Goal: Information Seeking & Learning: Learn about a topic

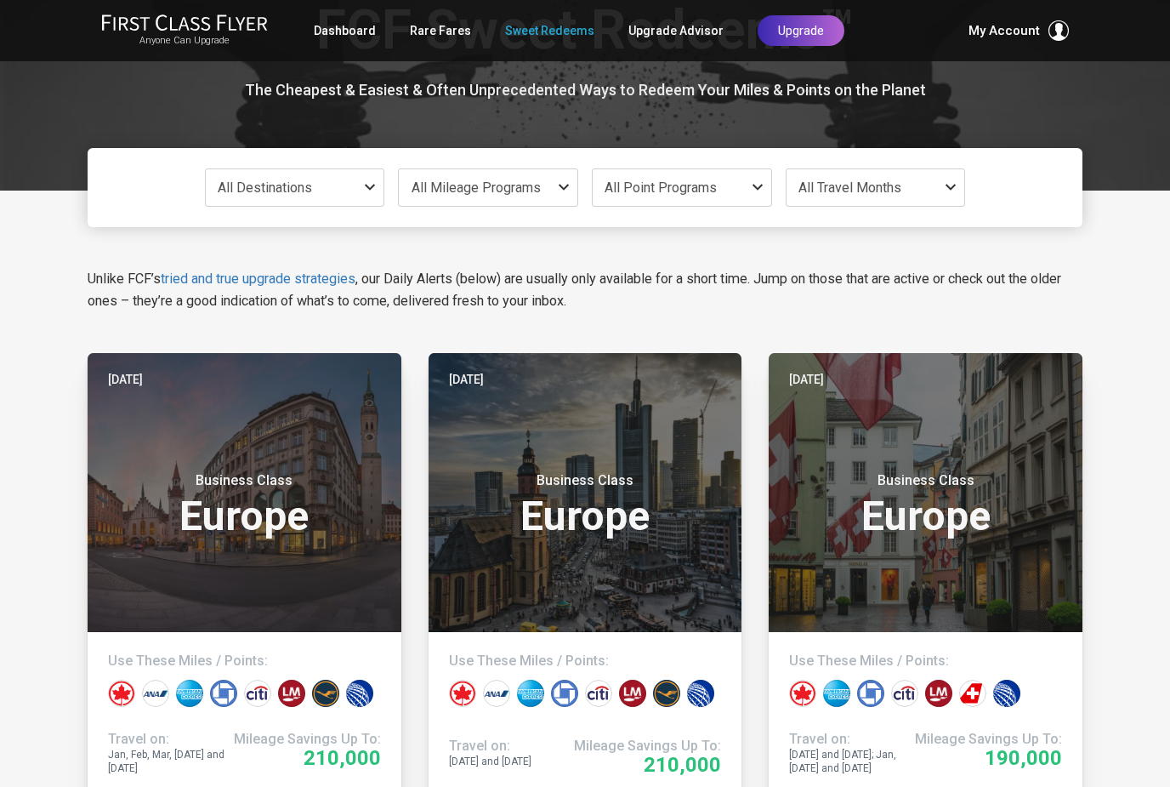
click at [264, 472] on small "Business Class" at bounding box center [244, 480] width 213 height 17
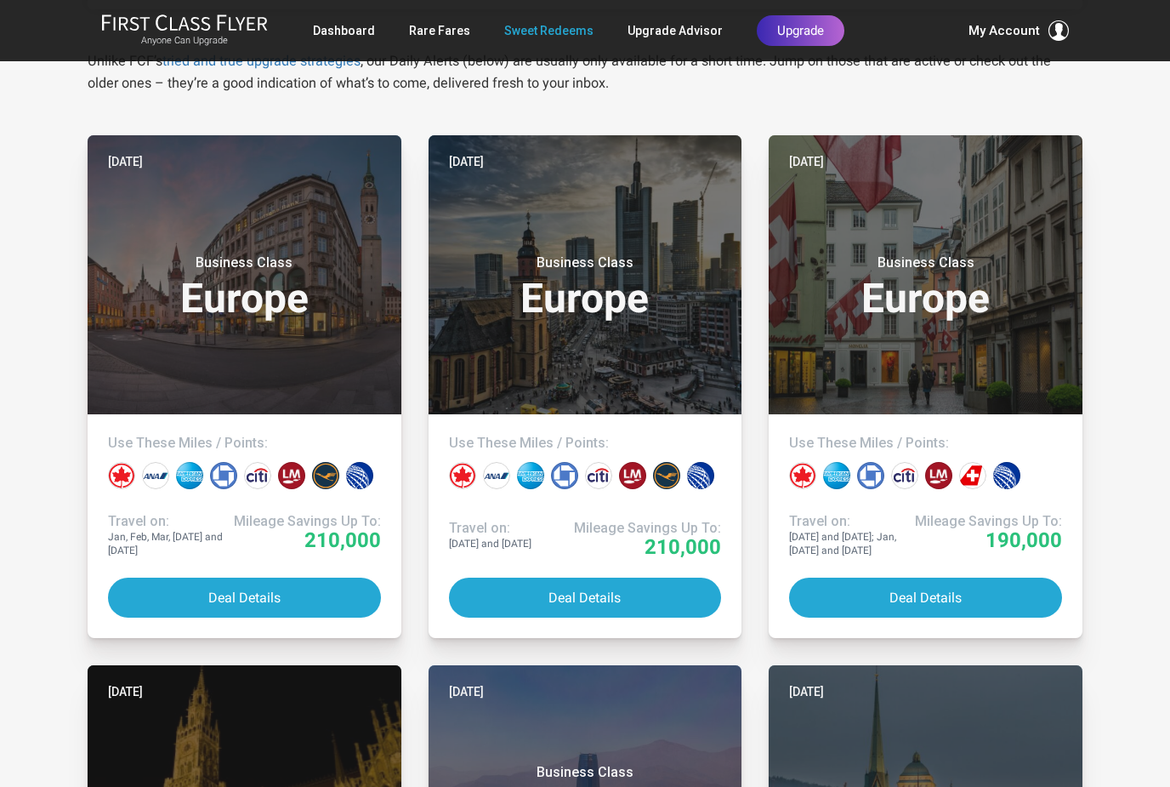
scroll to position [294, 0]
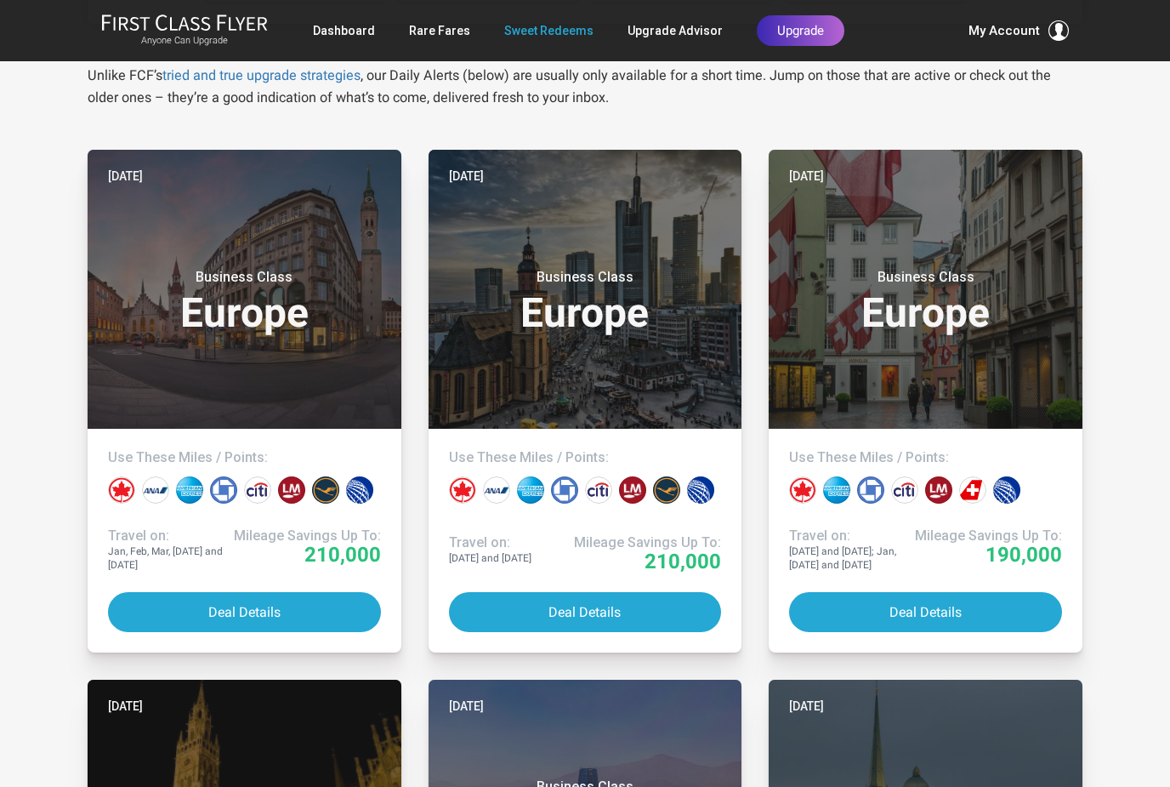
click at [600, 322] on h3 "Business Class Europe" at bounding box center [585, 301] width 273 height 65
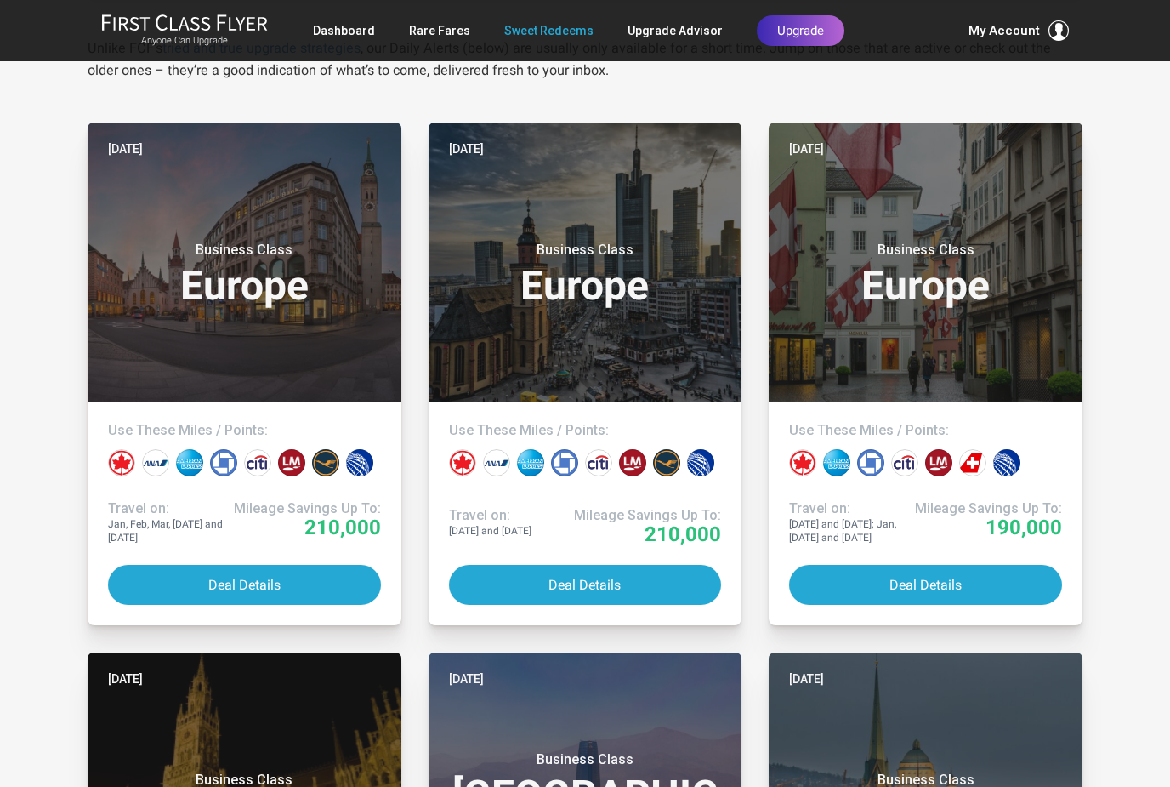
click at [966, 260] on h3 "Business Class Europe" at bounding box center [925, 273] width 273 height 65
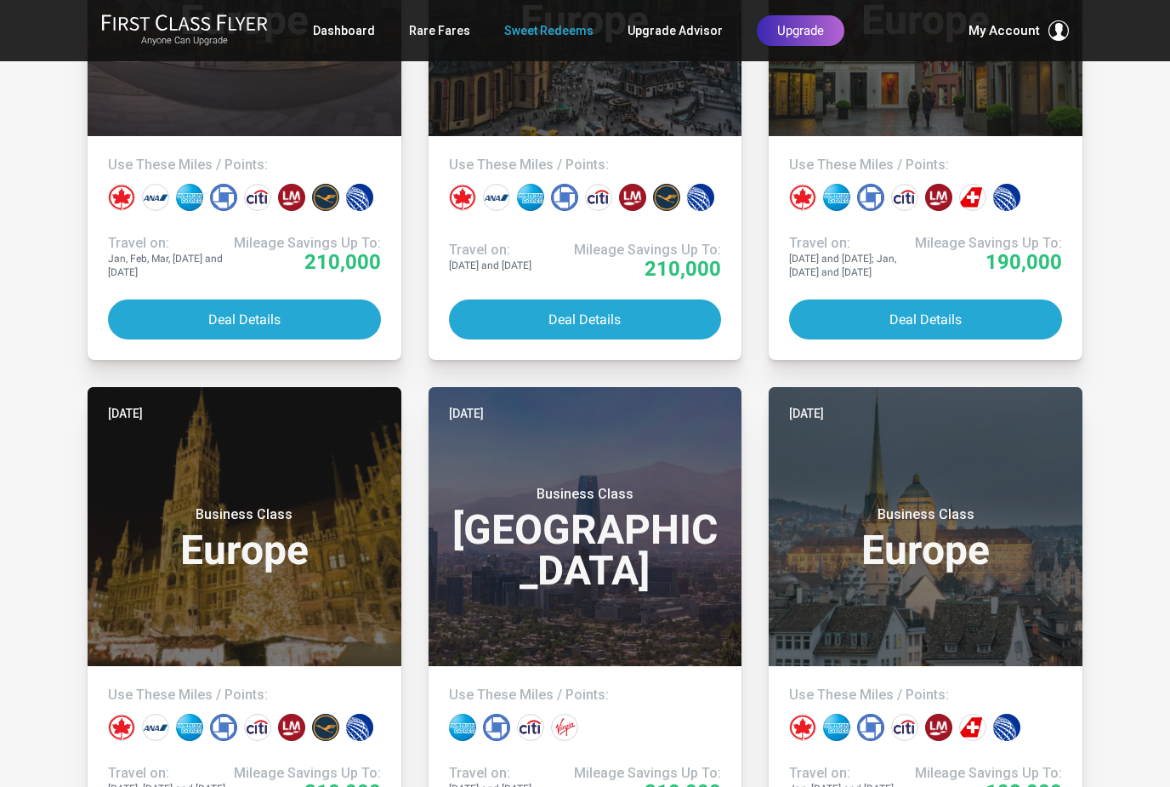
scroll to position [664, 0]
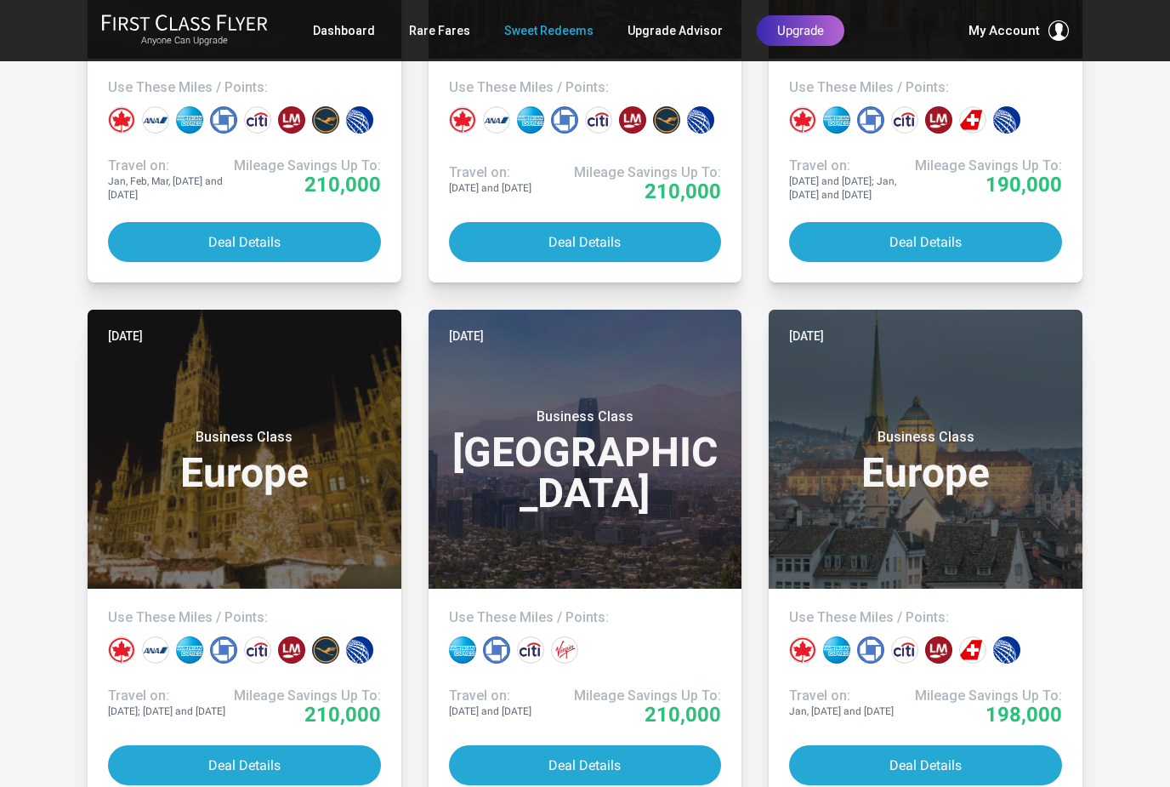
click at [227, 440] on small "Business Class" at bounding box center [244, 437] width 213 height 17
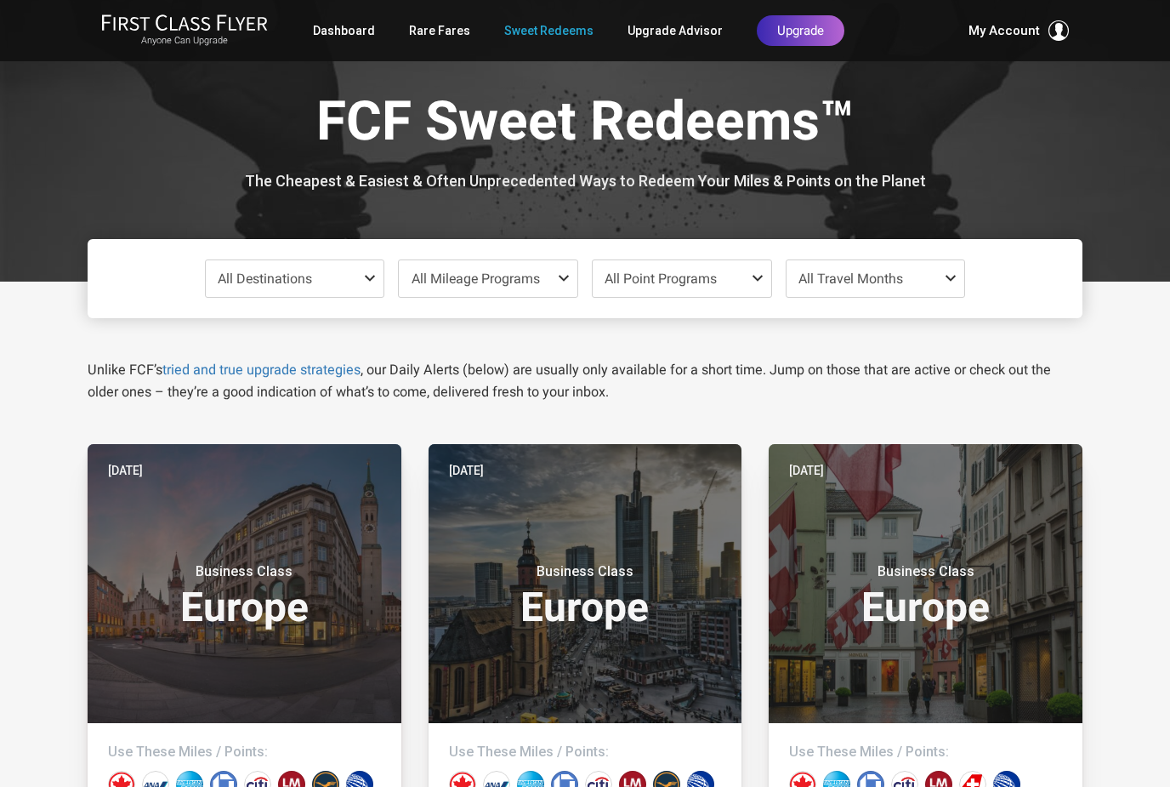
scroll to position [0, 0]
click at [369, 284] on span "All Destinations" at bounding box center [295, 278] width 179 height 37
click at [950, 275] on span at bounding box center [954, 278] width 20 height 14
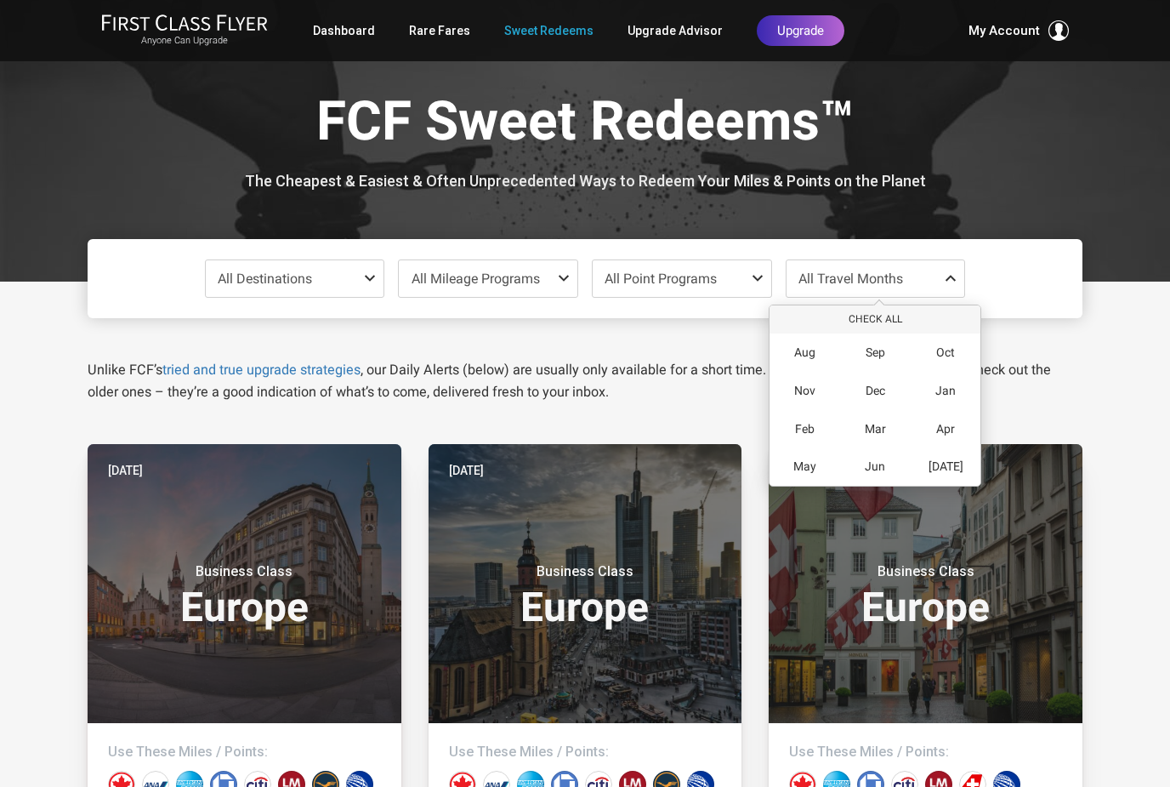
click at [944, 355] on span "Oct" at bounding box center [945, 352] width 19 height 14
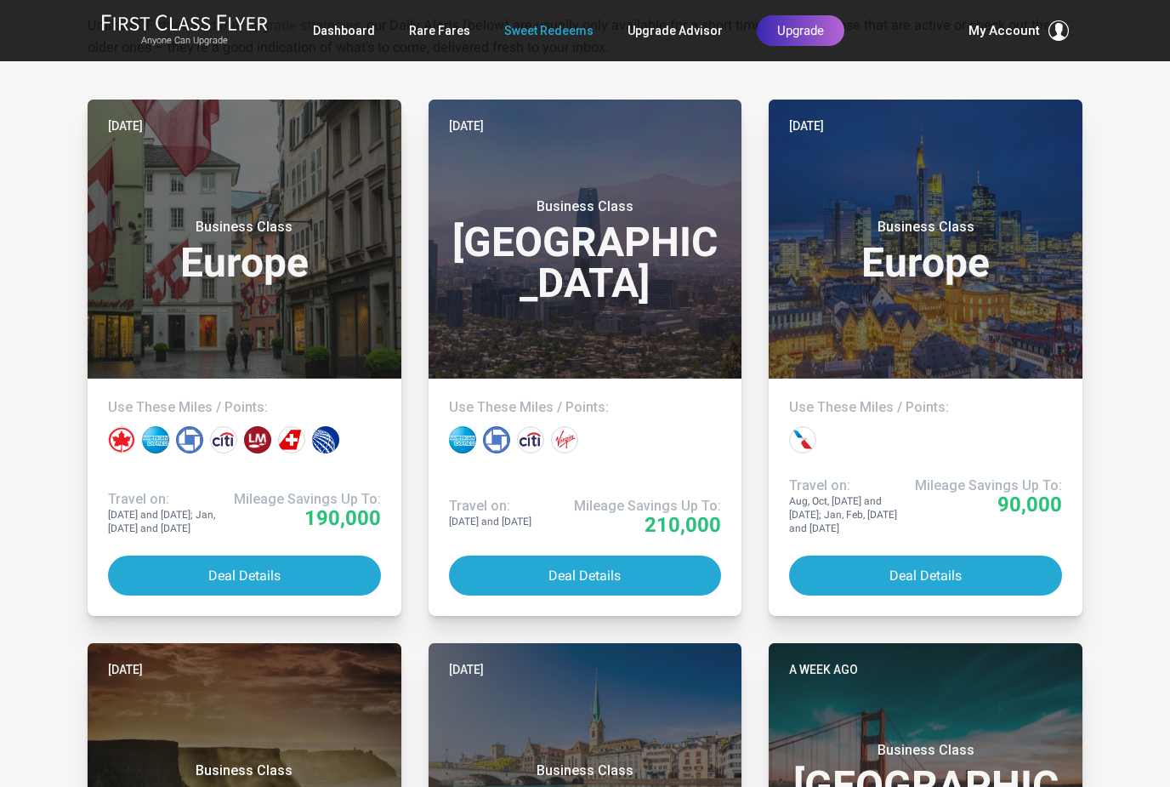
scroll to position [338, 0]
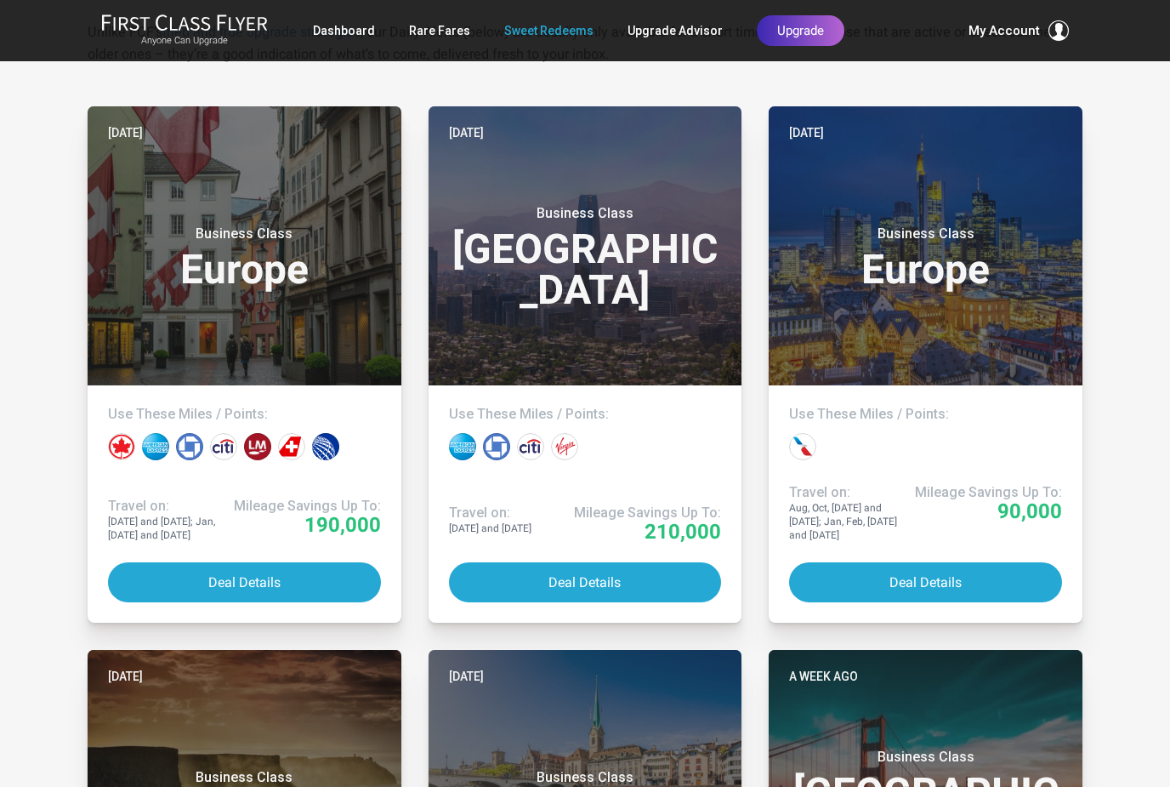
click at [986, 325] on header "Yesterday Business Class Europe" at bounding box center [926, 245] width 314 height 279
click at [292, 253] on h3 "Business Class Europe" at bounding box center [244, 257] width 273 height 65
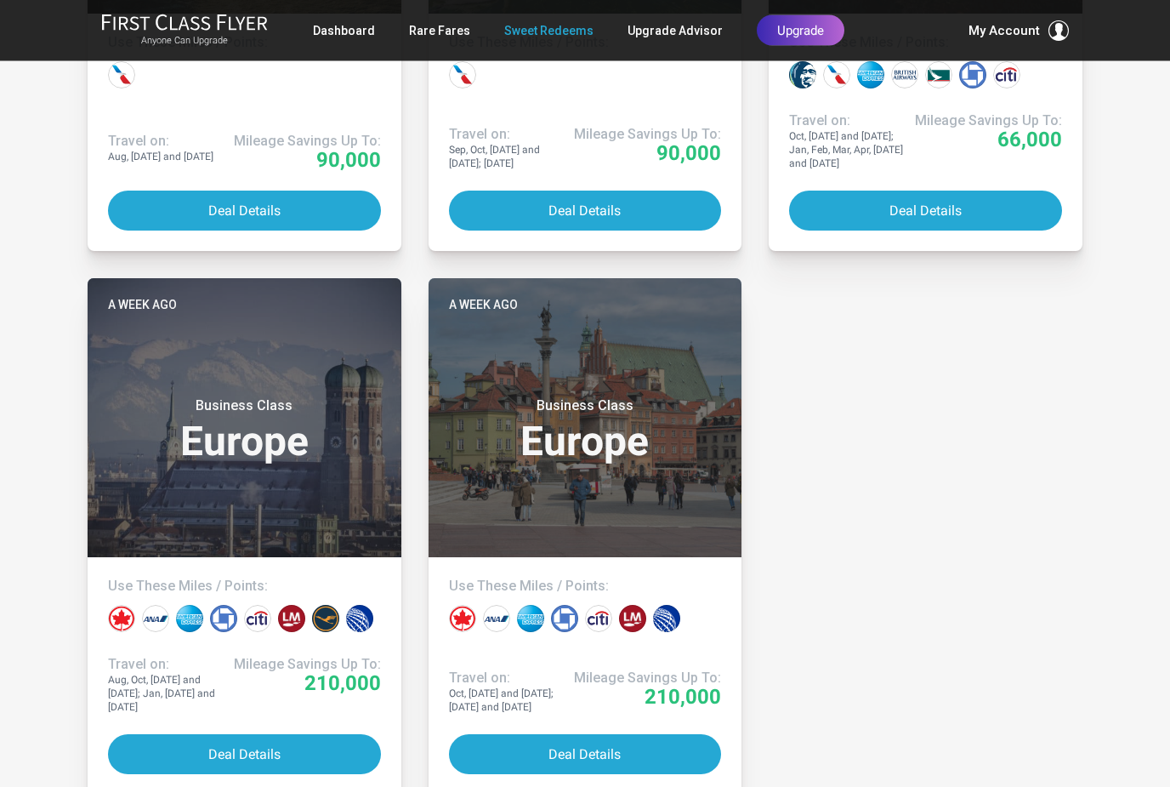
scroll to position [1252, 0]
click at [565, 419] on h3 "Business Class Europe" at bounding box center [585, 429] width 273 height 65
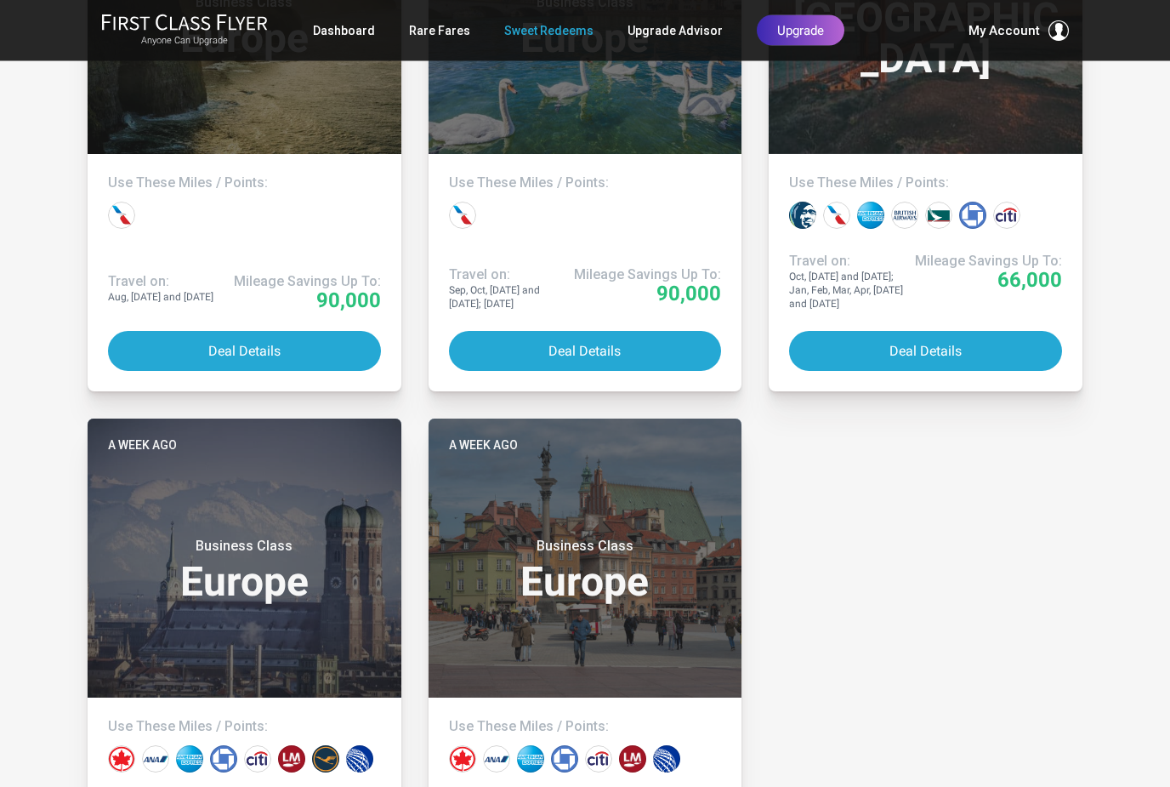
scroll to position [1112, 0]
click at [263, 550] on small "Business Class" at bounding box center [244, 545] width 213 height 17
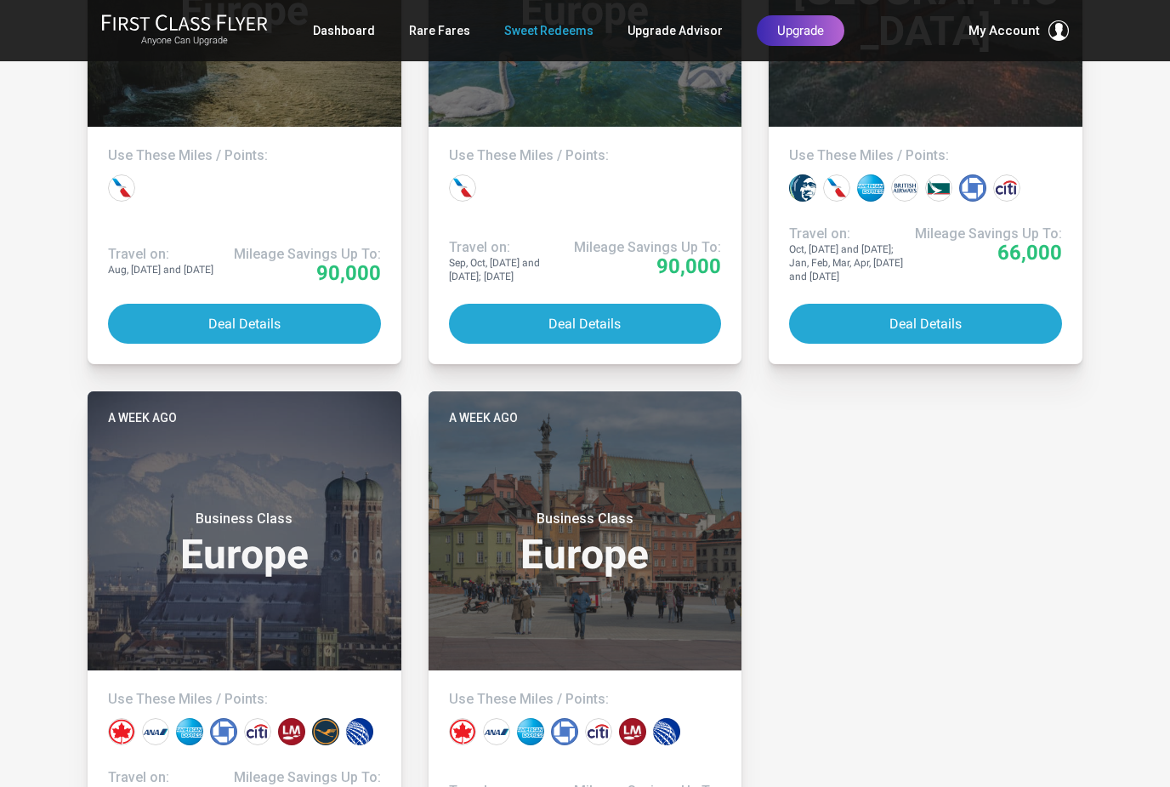
click at [619, 502] on div "Business Class Europe" at bounding box center [585, 538] width 273 height 90
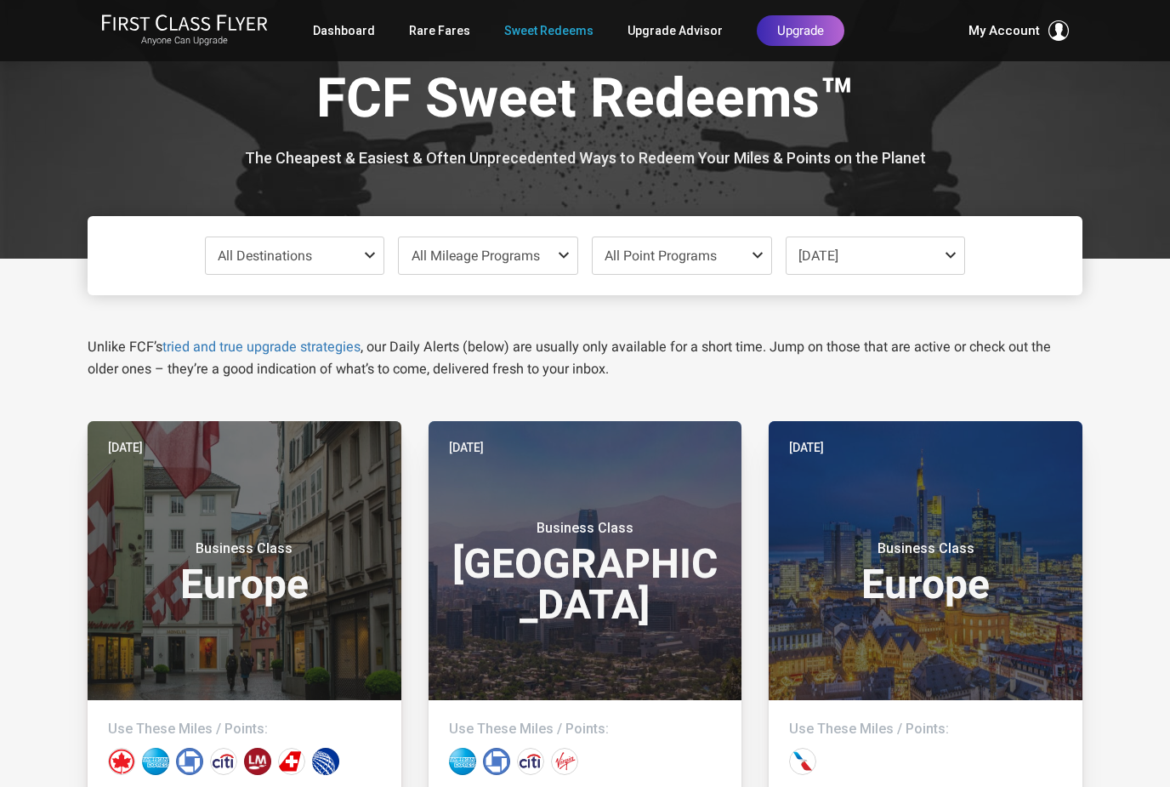
scroll to position [0, 0]
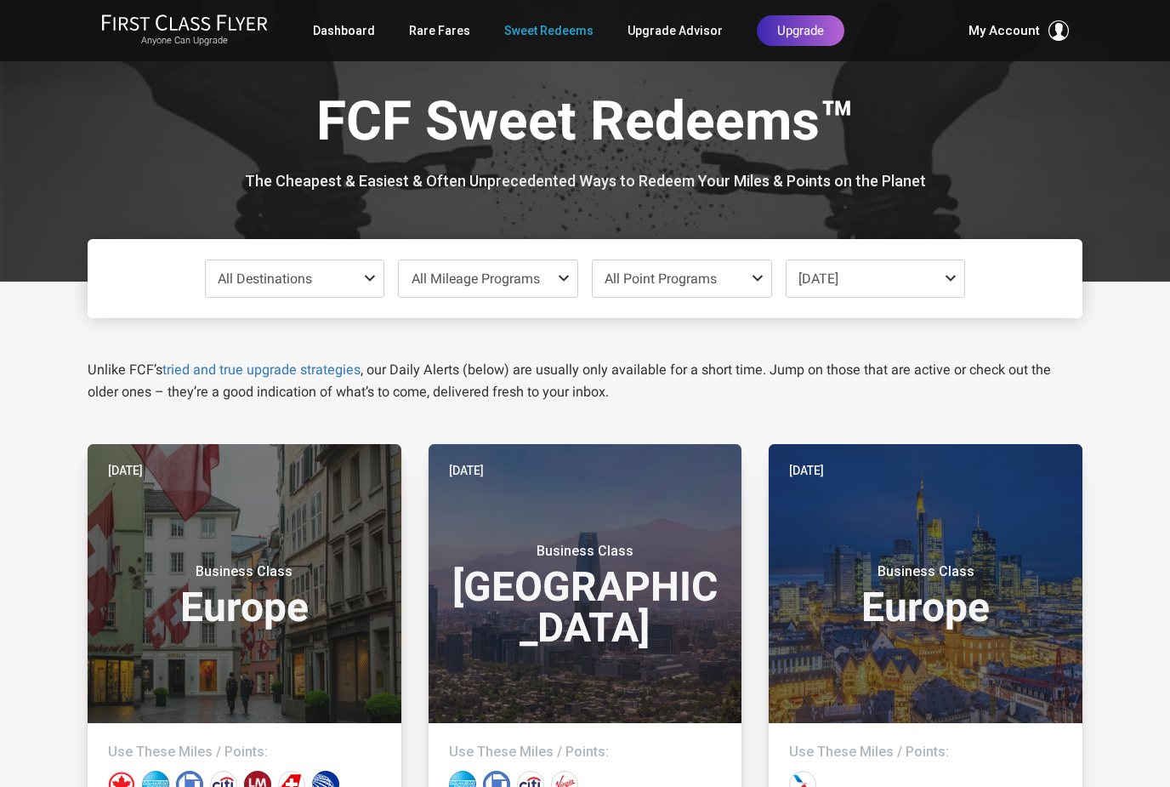
click at [371, 283] on span at bounding box center [373, 278] width 20 height 14
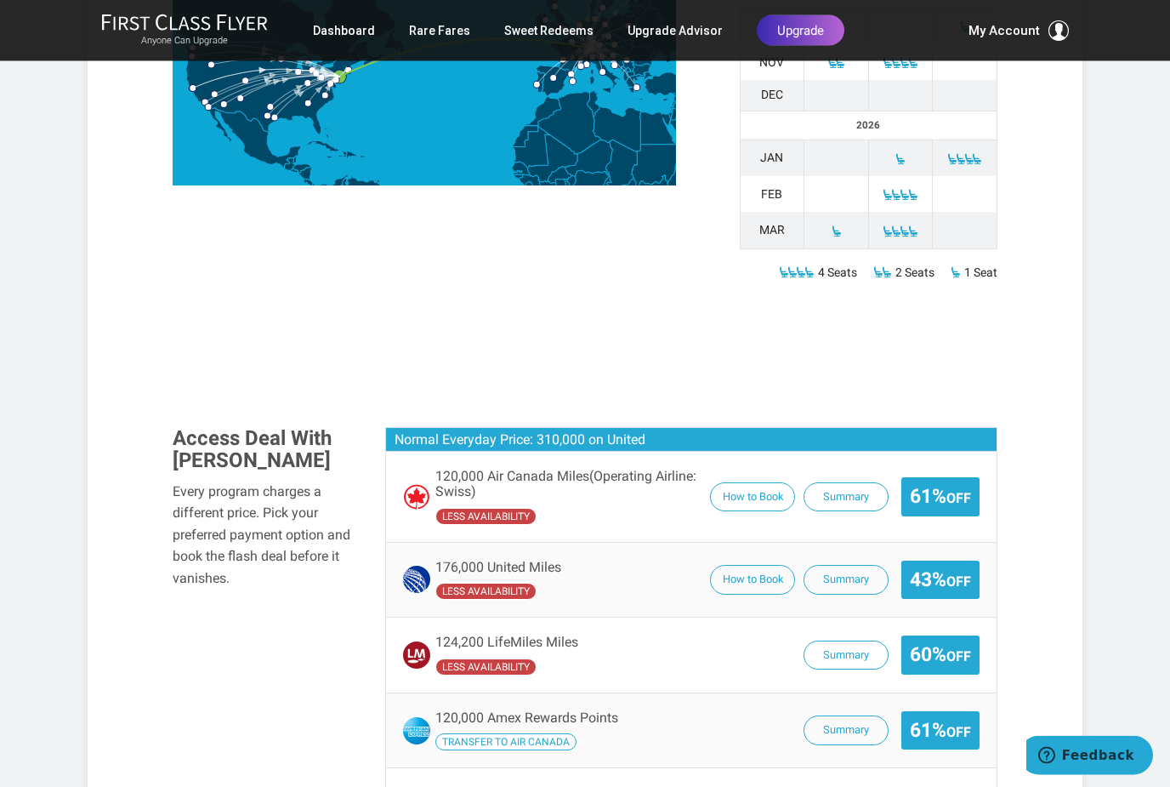
scroll to position [847, 0]
click at [758, 482] on button "How to Book" at bounding box center [752, 497] width 85 height 30
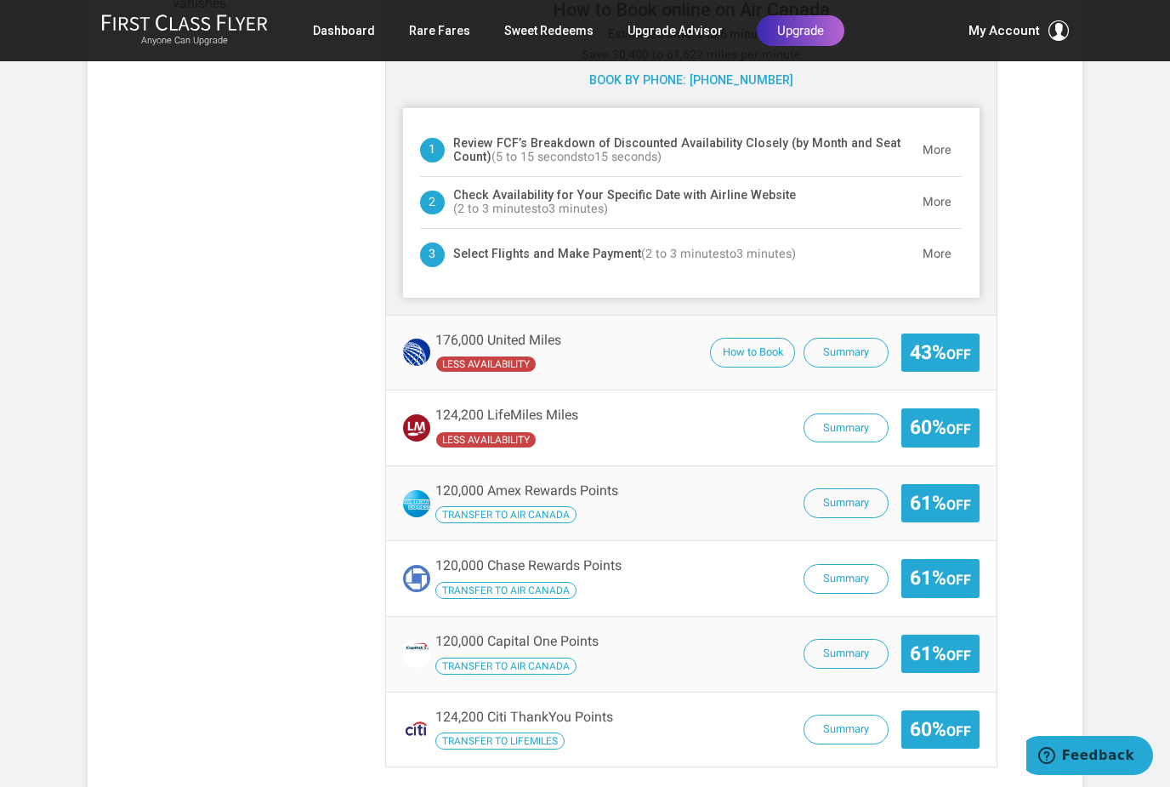
scroll to position [1411, 0]
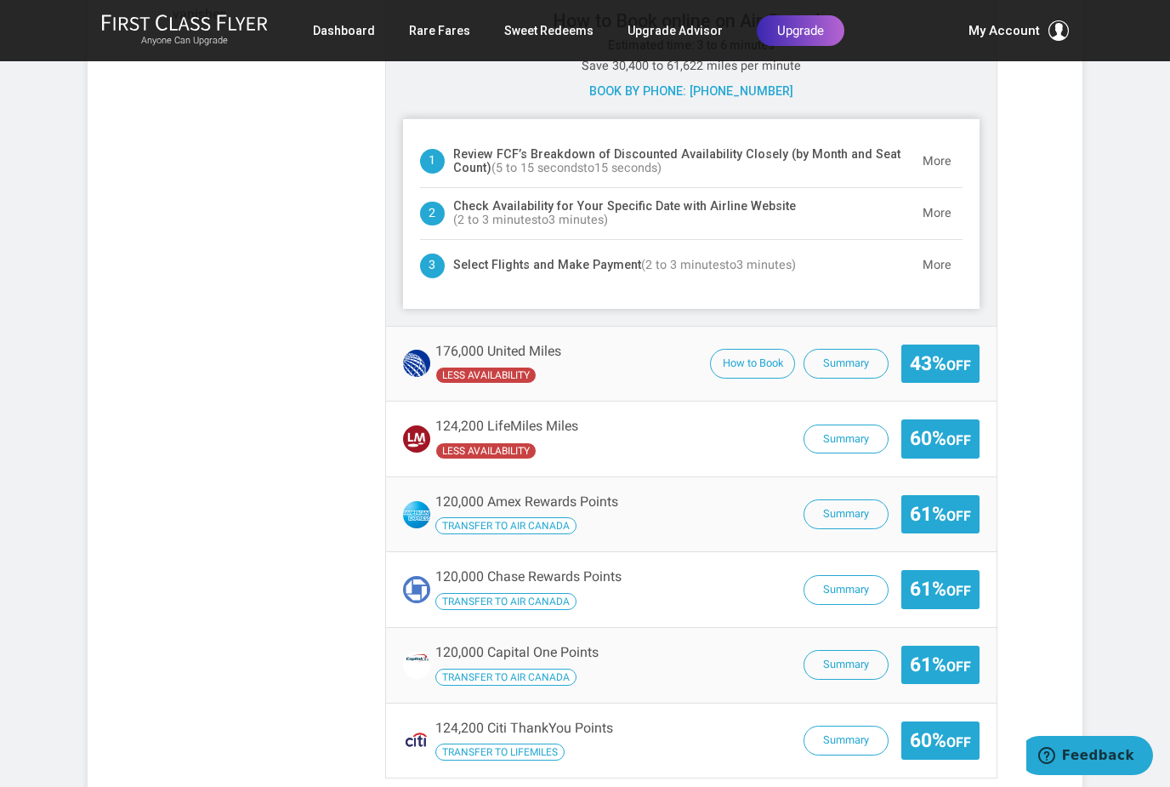
click at [673, 480] on div "120,000 Amex Rewards Points Transfer to Air Canada Summary 61% Off" at bounding box center [691, 514] width 611 height 75
click at [849, 499] on button "Summary" at bounding box center [846, 514] width 85 height 30
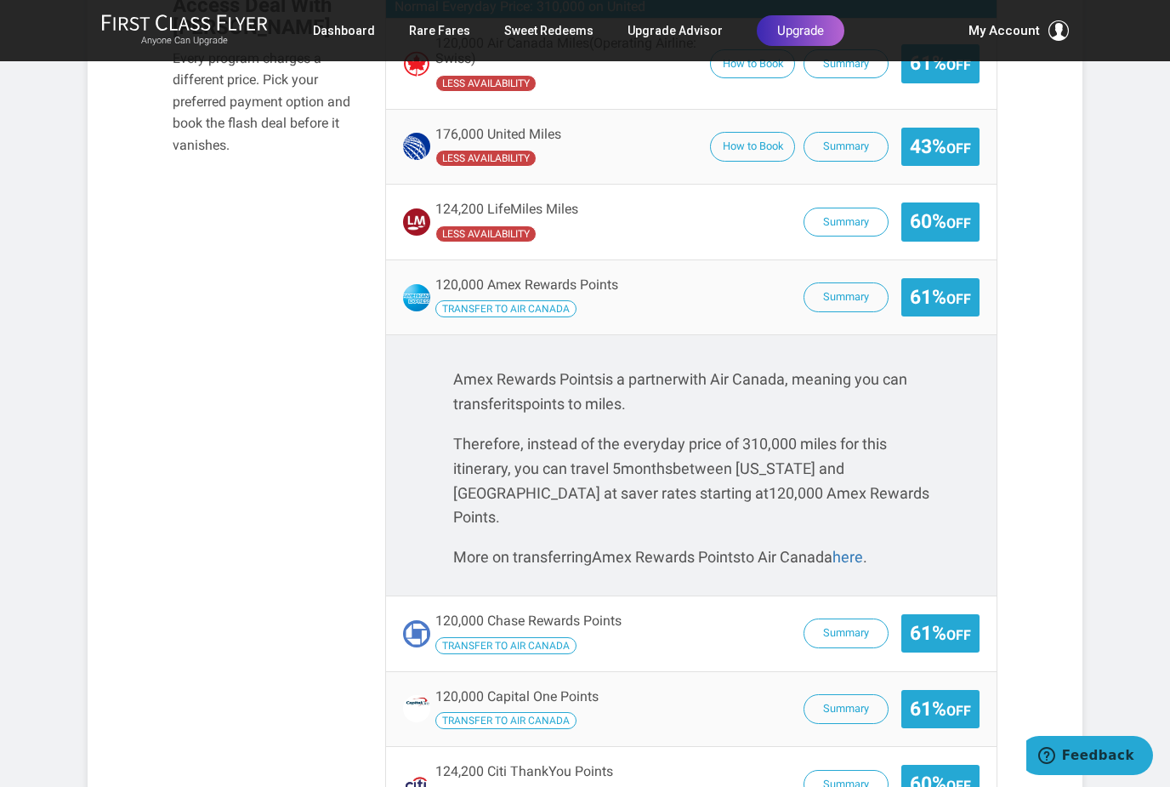
scroll to position [1278, 0]
click at [887, 547] on p "More on transferring Amex Rewards Points to Air Canada here ." at bounding box center [691, 559] width 476 height 25
click at [863, 549] on link "here" at bounding box center [847, 558] width 31 height 18
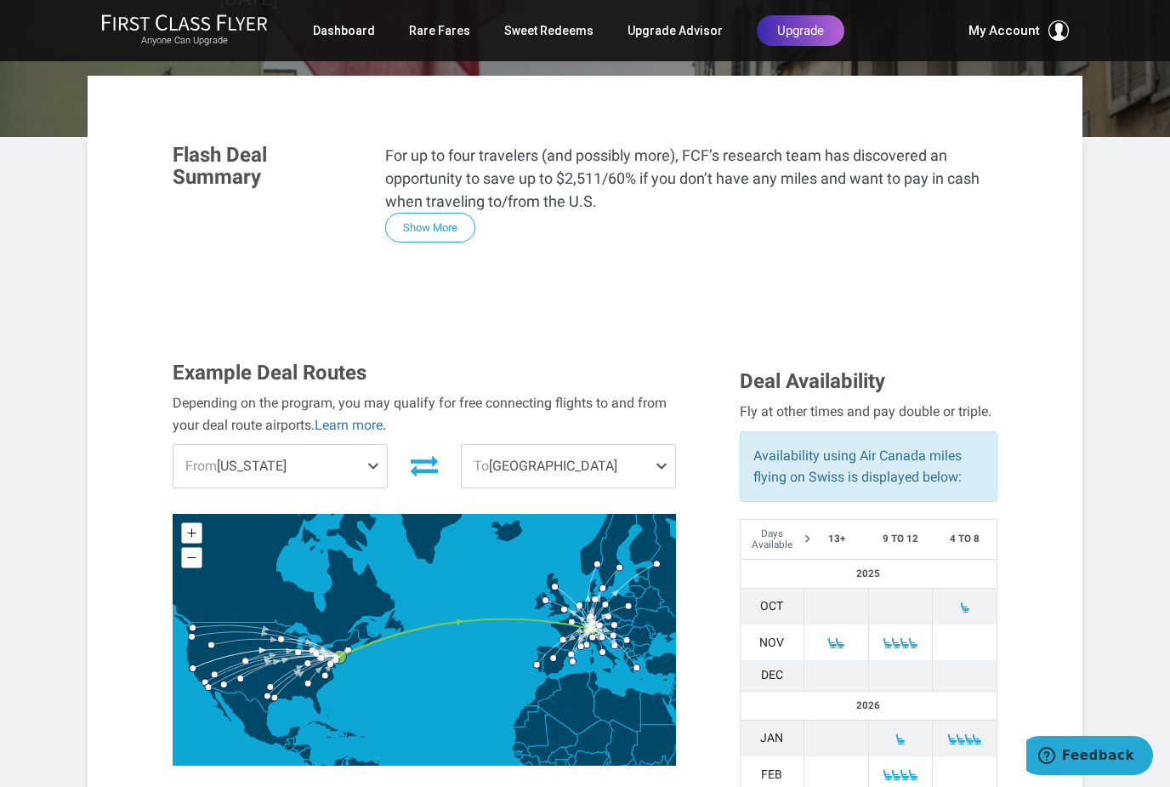
scroll to position [262, 0]
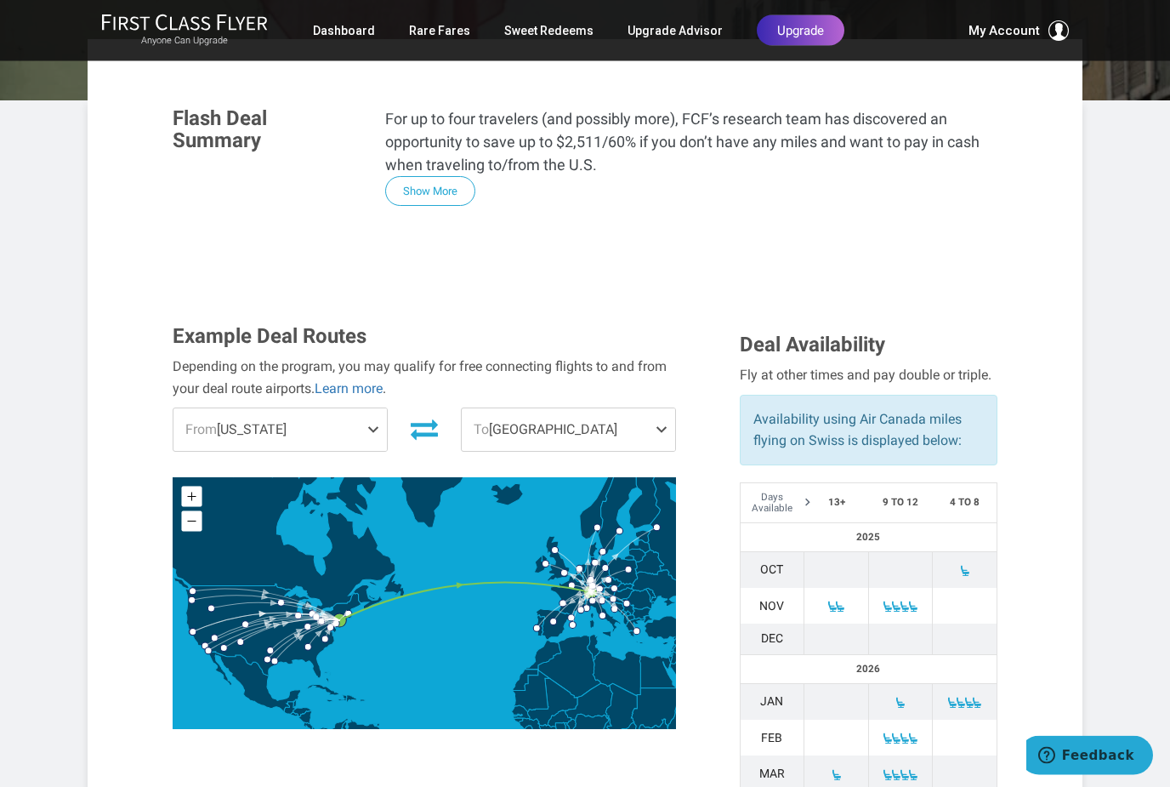
scroll to position [304, 0]
click at [968, 565] on span at bounding box center [965, 571] width 12 height 12
click at [980, 551] on td at bounding box center [965, 569] width 65 height 37
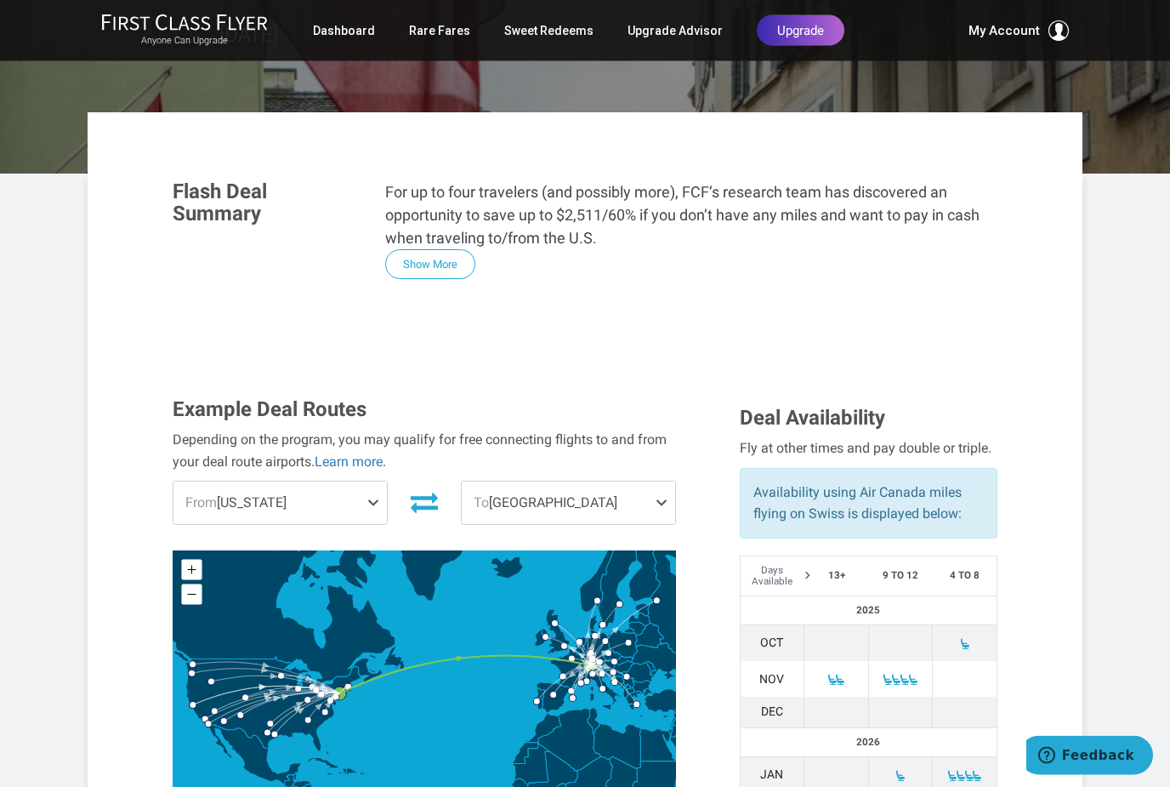
scroll to position [0, 0]
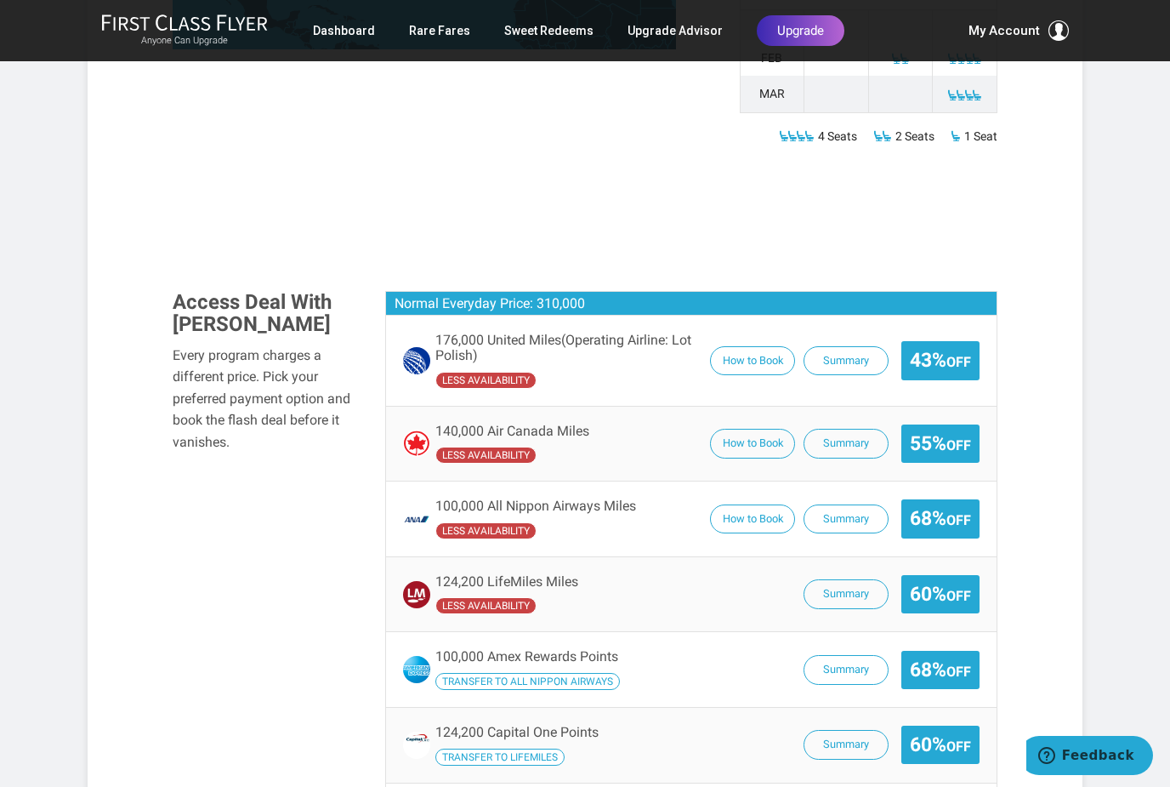
scroll to position [969, 0]
